Goal: Task Accomplishment & Management: Manage account settings

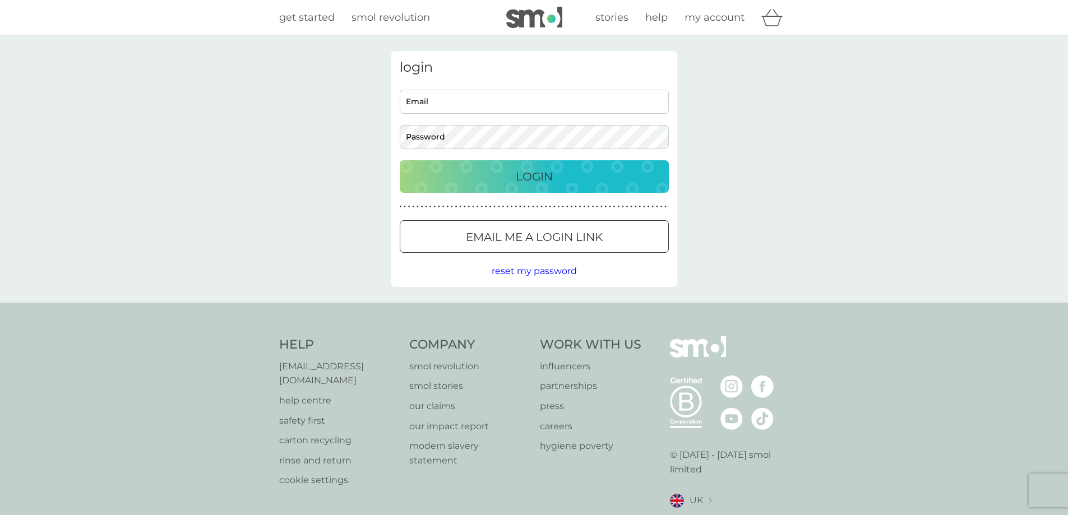
type input "[EMAIL_ADDRESS][DOMAIN_NAME]"
click at [533, 183] on p "Login" at bounding box center [534, 177] width 37 height 18
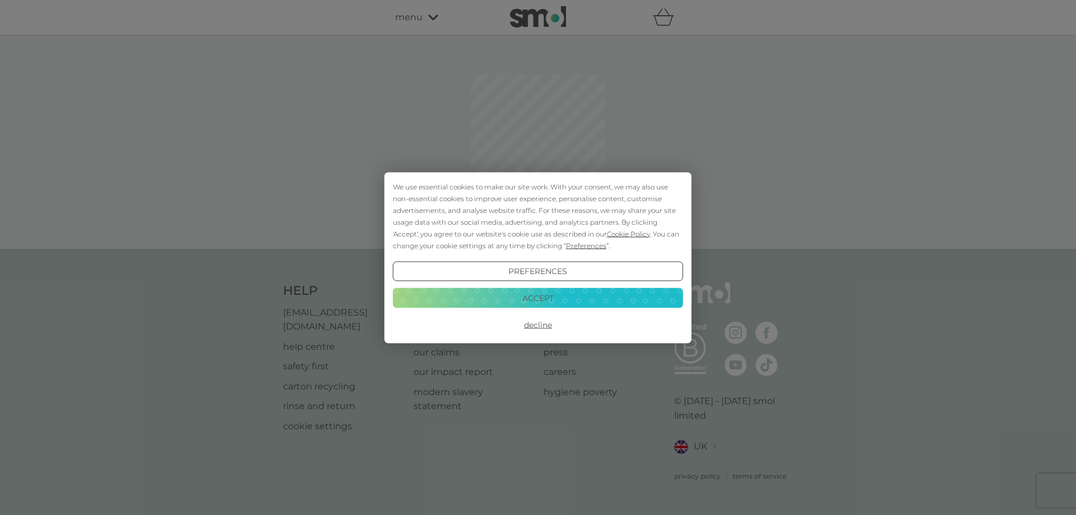
click at [541, 297] on button "Accept" at bounding box center [538, 298] width 290 height 20
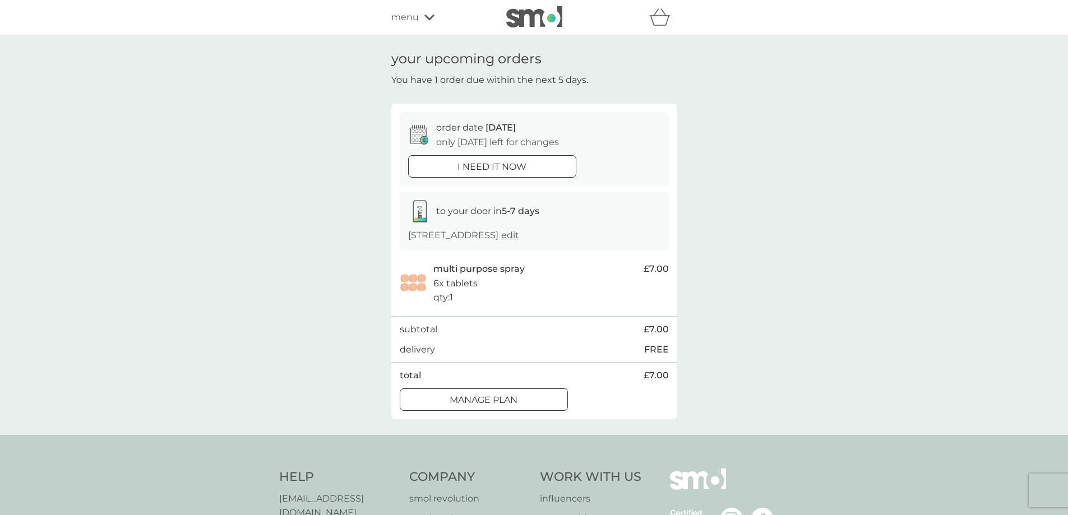
click at [505, 398] on p "Manage plan" at bounding box center [484, 400] width 68 height 15
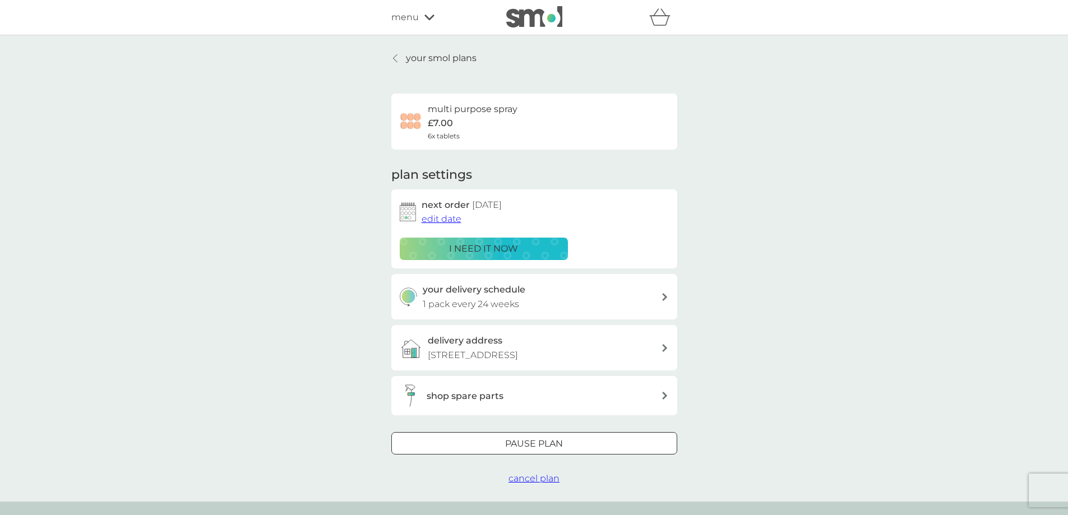
click at [600, 304] on div "your delivery schedule 1 pack every 24 weeks" at bounding box center [542, 297] width 238 height 29
select select "168"
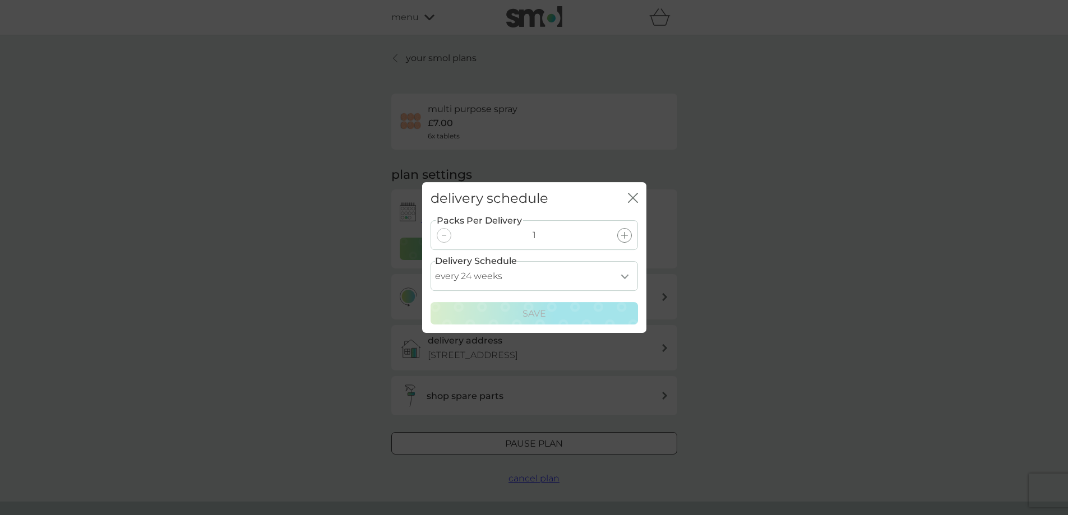
click at [622, 276] on select "every 1 week every 2 weeks every 3 weeks every 4 weeks every 5 weeks every 6 we…" at bounding box center [534, 276] width 207 height 30
click at [959, 276] on div "delivery schedule close Packs Per Delivery 1 Delivery Schedule every 1 week eve…" at bounding box center [534, 257] width 1068 height 515
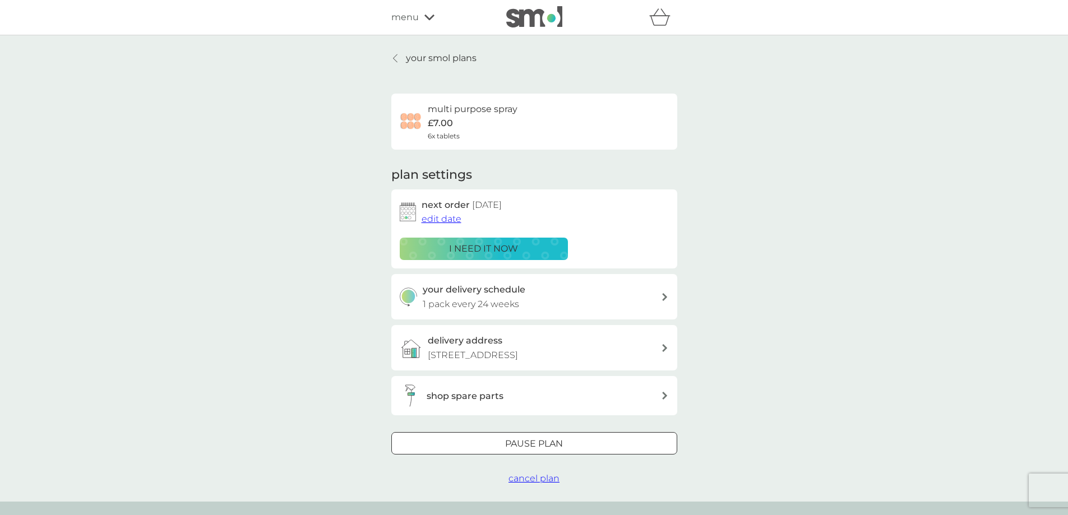
click at [448, 218] on span "edit date" at bounding box center [442, 219] width 40 height 11
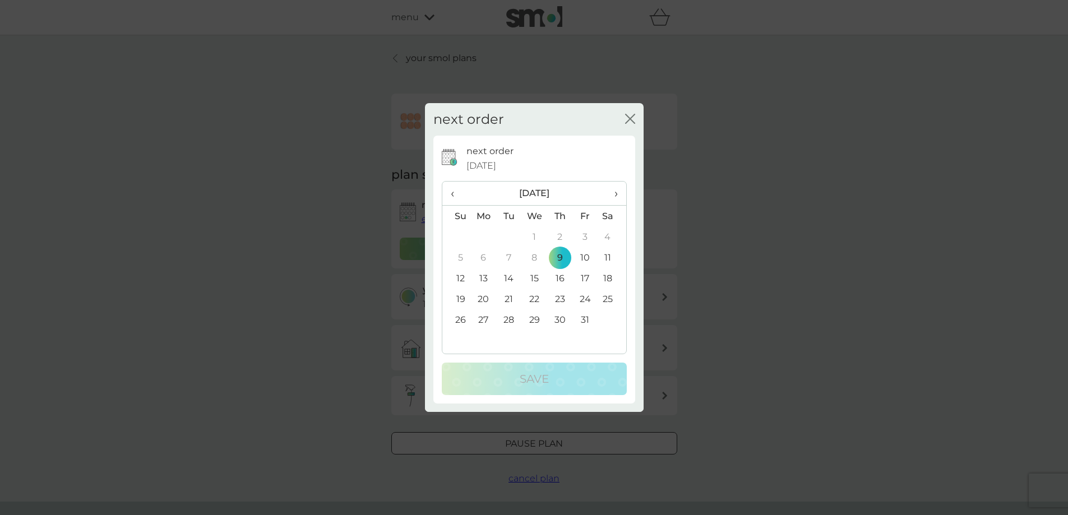
click at [900, 225] on div "next order close next order 9 Oct 2025 ‹ October 2025 › Su Mo Tu We Th Fr Sa 28…" at bounding box center [534, 257] width 1068 height 515
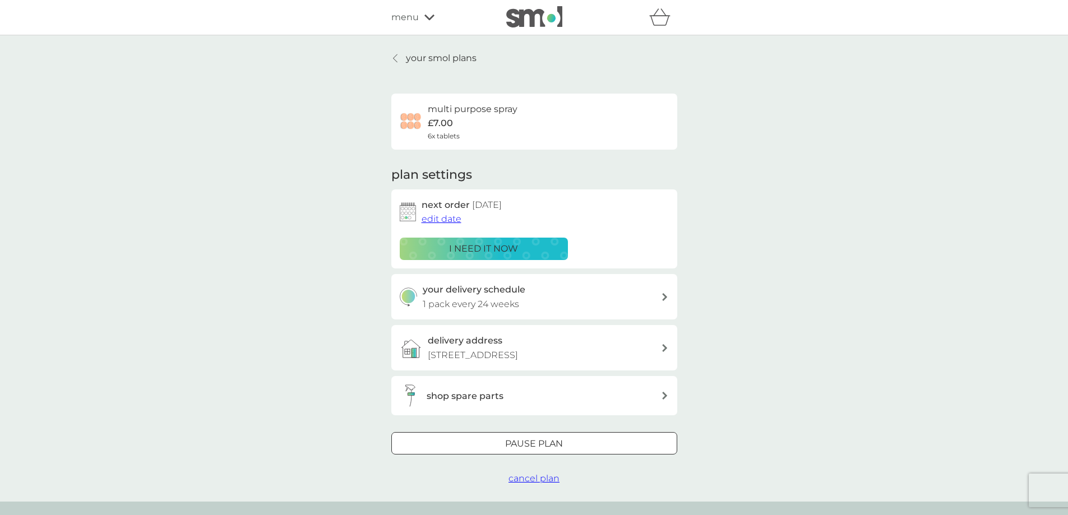
click at [520, 442] on div at bounding box center [521, 443] width 10 height 10
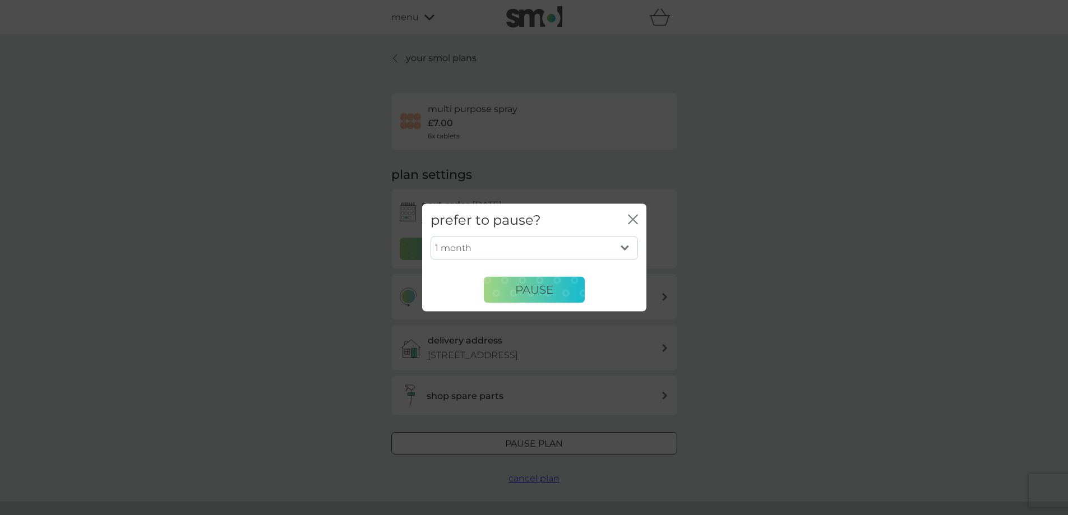
click at [628, 247] on select "1 month 2 months 3 months 4 months 5 months 6 months" at bounding box center [534, 249] width 207 height 24
select select "4"
click at [431, 237] on select "1 month 2 months 3 months 4 months 5 months 6 months" at bounding box center [534, 249] width 207 height 24
click at [516, 292] on span "Pause" at bounding box center [534, 289] width 38 height 13
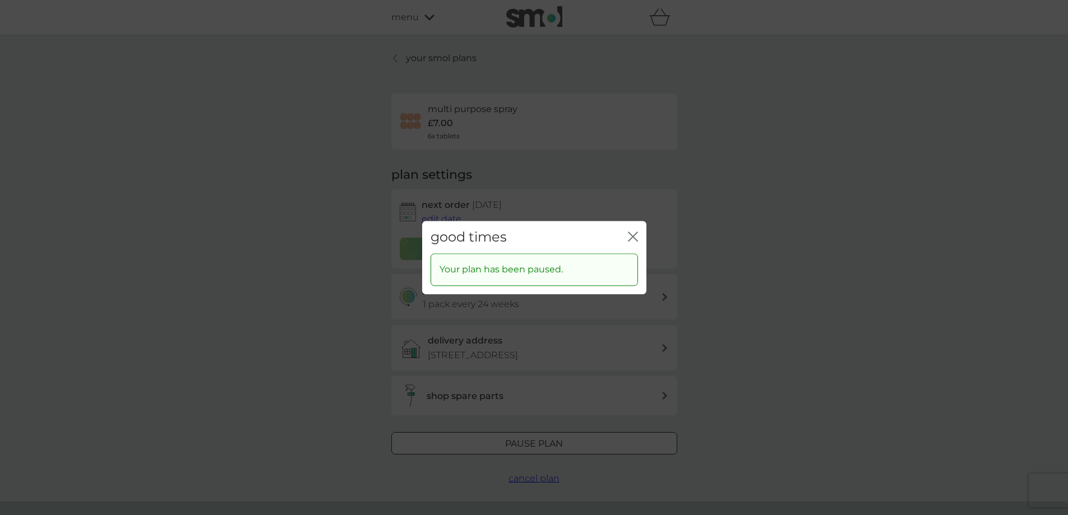
drag, startPoint x: 635, startPoint y: 235, endPoint x: 605, endPoint y: 281, distance: 54.7
click at [635, 235] on icon "close" at bounding box center [633, 237] width 10 height 10
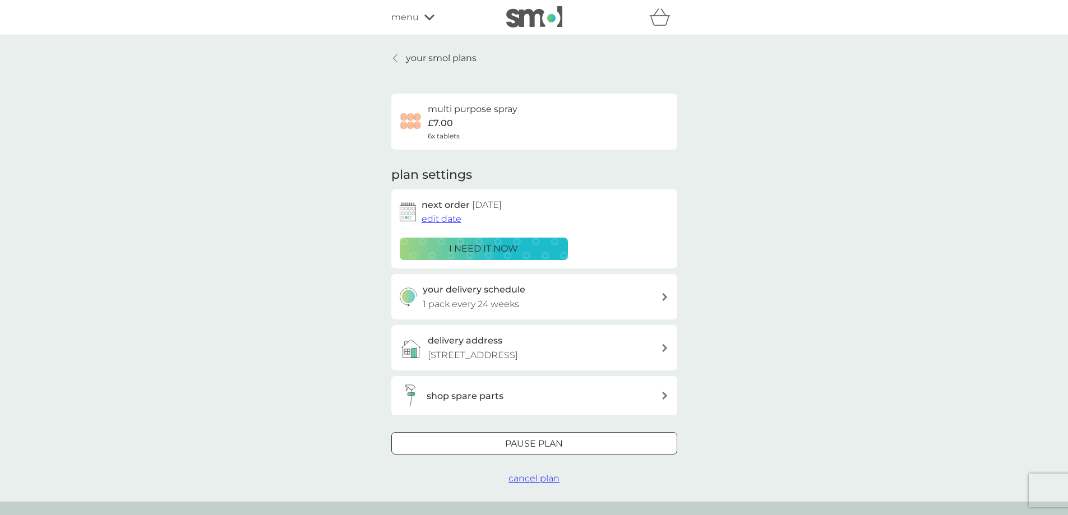
click at [537, 394] on div "shop spare parts" at bounding box center [544, 396] width 234 height 15
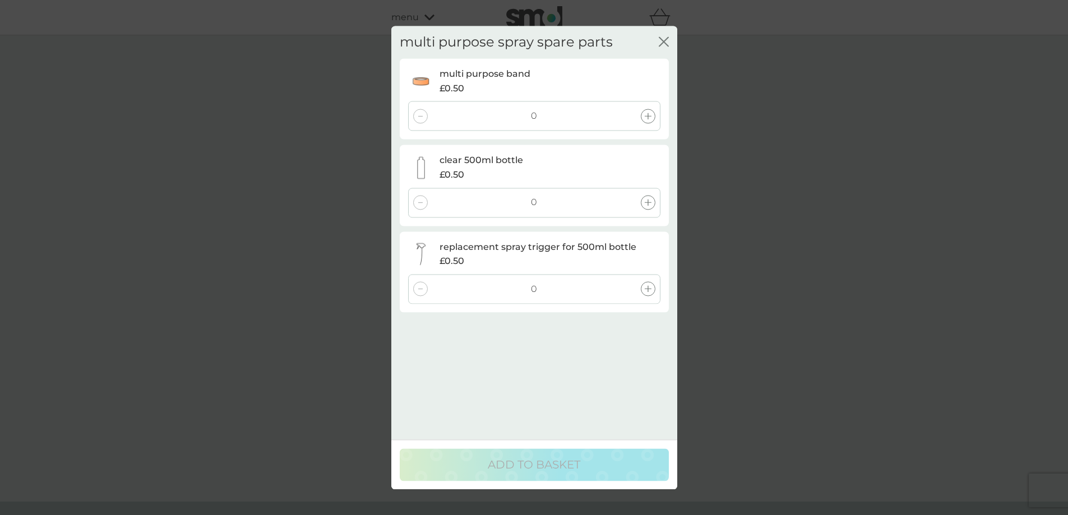
click at [662, 40] on icon "close" at bounding box center [664, 41] width 10 height 10
